Goal: Information Seeking & Learning: Learn about a topic

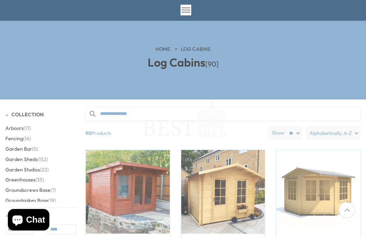
scroll to position [54, 0]
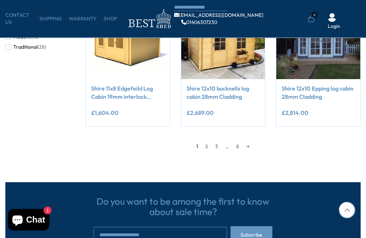
click at [211, 141] on link "2" at bounding box center [207, 146] width 10 height 11
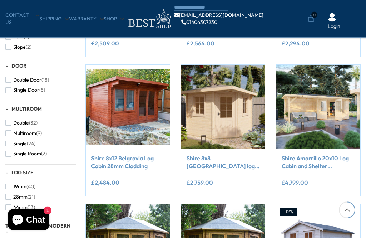
scroll to position [379, 0]
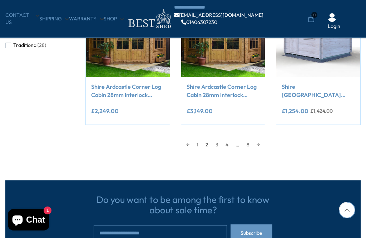
click at [223, 139] on link "4" at bounding box center [227, 144] width 10 height 11
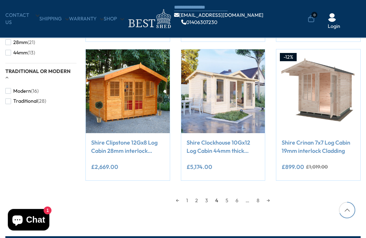
scroll to position [535, 0]
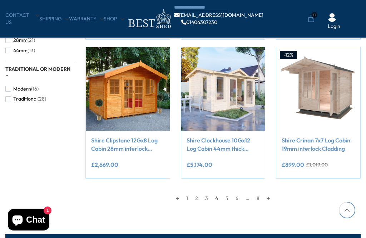
click at [207, 193] on link "3" at bounding box center [207, 198] width 10 height 11
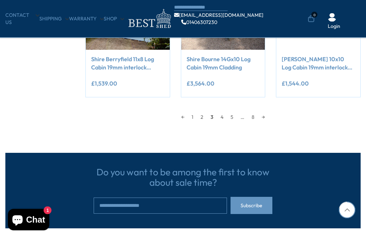
scroll to position [617, 0]
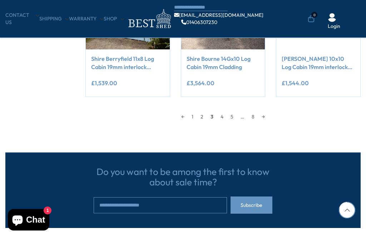
click at [236, 111] on link "5" at bounding box center [232, 116] width 10 height 11
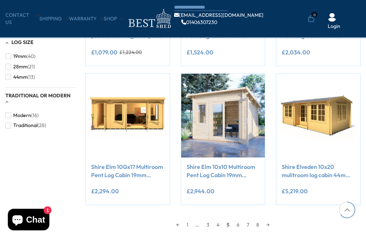
scroll to position [509, 0]
click at [239, 219] on link "6" at bounding box center [238, 224] width 10 height 11
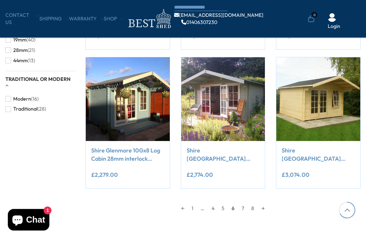
scroll to position [526, 0]
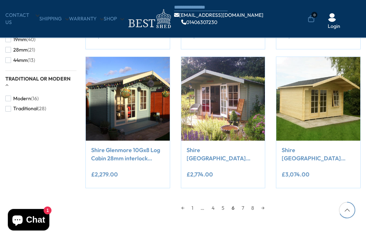
click at [246, 202] on link "7" at bounding box center [243, 207] width 10 height 11
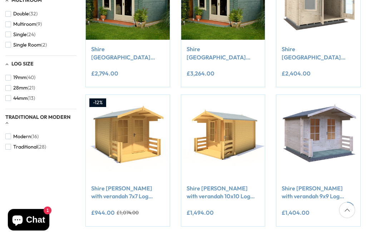
scroll to position [122, 0]
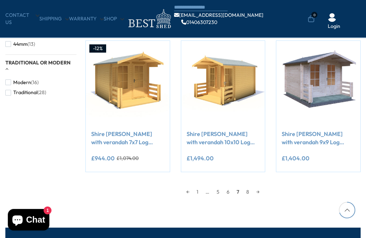
click at [250, 186] on link "8" at bounding box center [248, 191] width 10 height 11
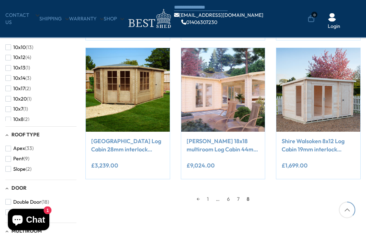
scroll to position [257, 0]
click at [230, 196] on link "6" at bounding box center [228, 198] width 10 height 11
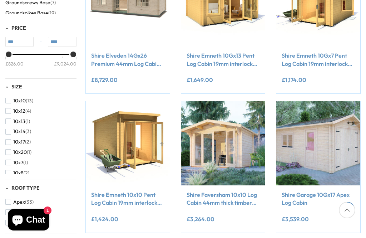
scroll to position [122, 0]
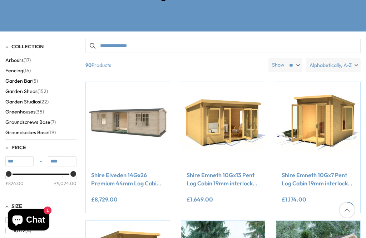
click at [136, 110] on img at bounding box center [128, 124] width 84 height 84
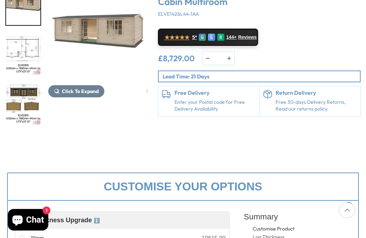
scroll to position [119, 0]
